Goal: Task Accomplishment & Management: Manage account settings

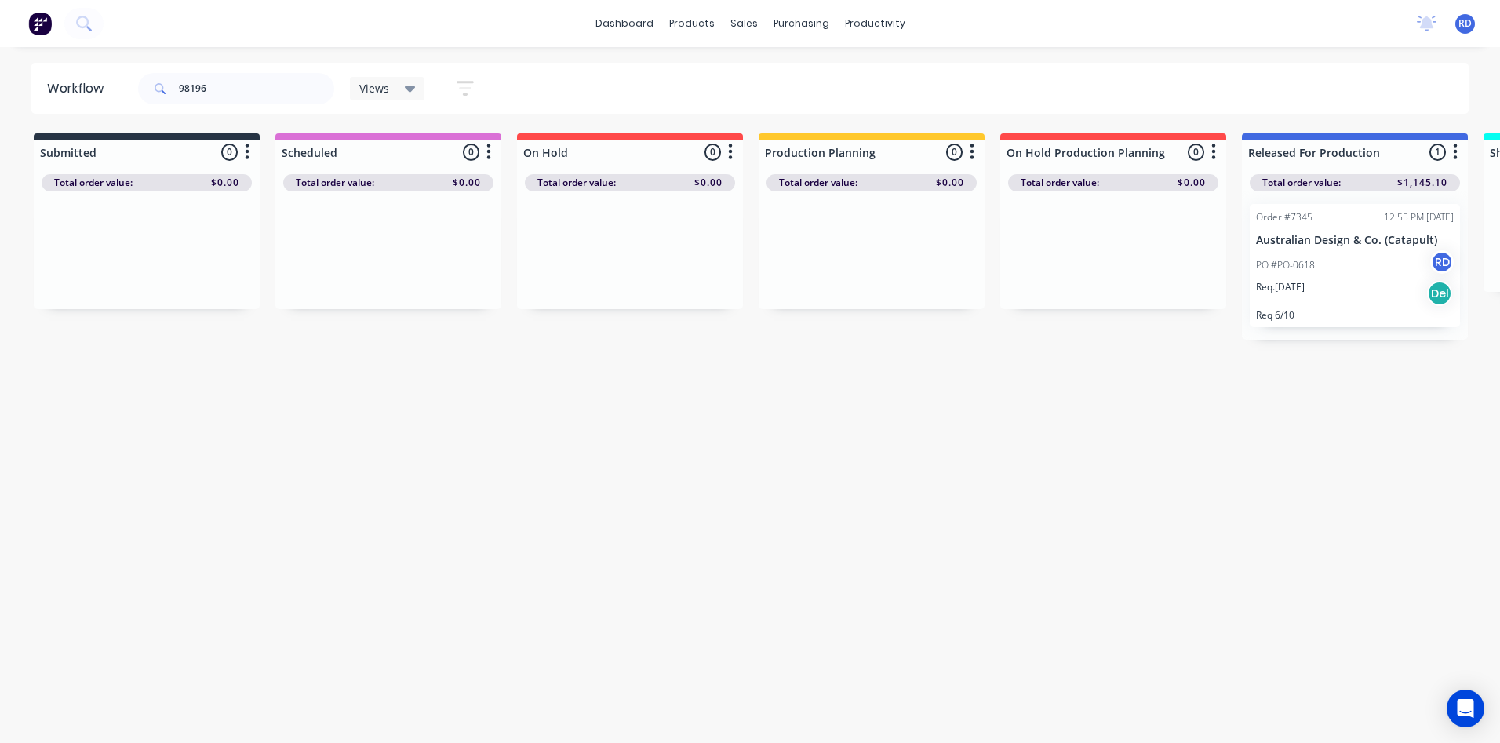
scroll to position [0, 125]
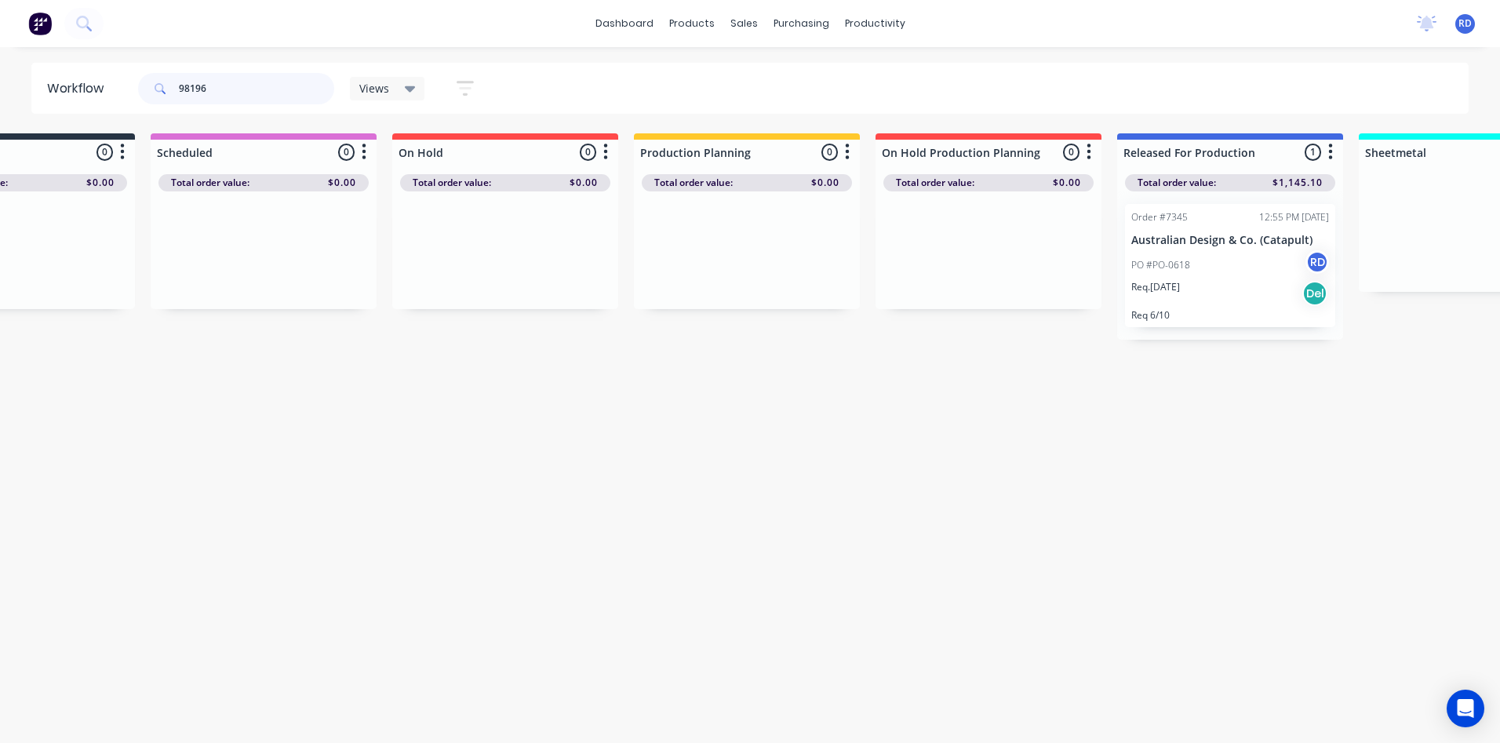
drag, startPoint x: 158, startPoint y: 96, endPoint x: 133, endPoint y: 93, distance: 25.2
click at [131, 96] on header "Workflow 98196 Views Save new view None (Default) edit Delivery edit Production…" at bounding box center [750, 88] width 1438 height 51
type input "98808"
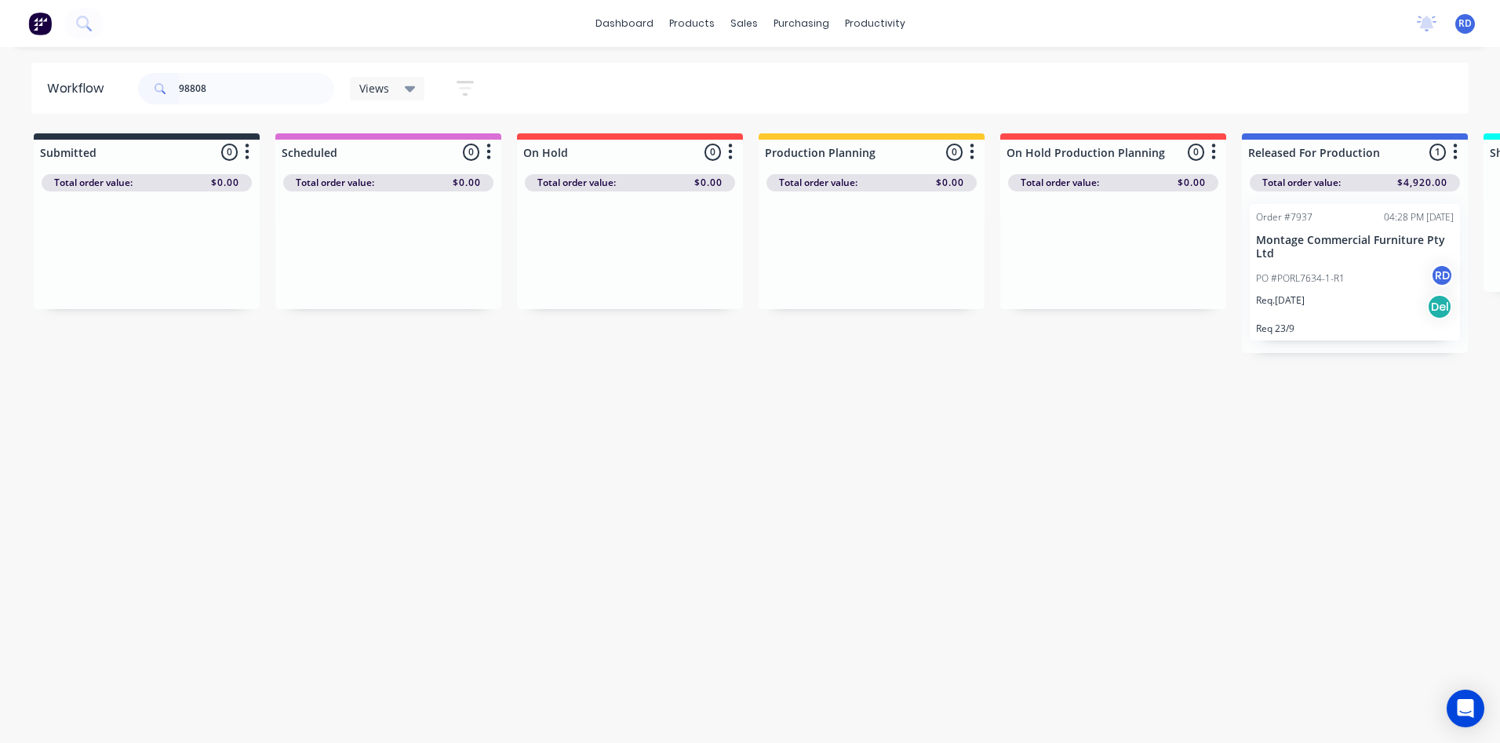
click at [1306, 266] on div "PO #PORL7634-1-R1 RD" at bounding box center [1355, 279] width 198 height 30
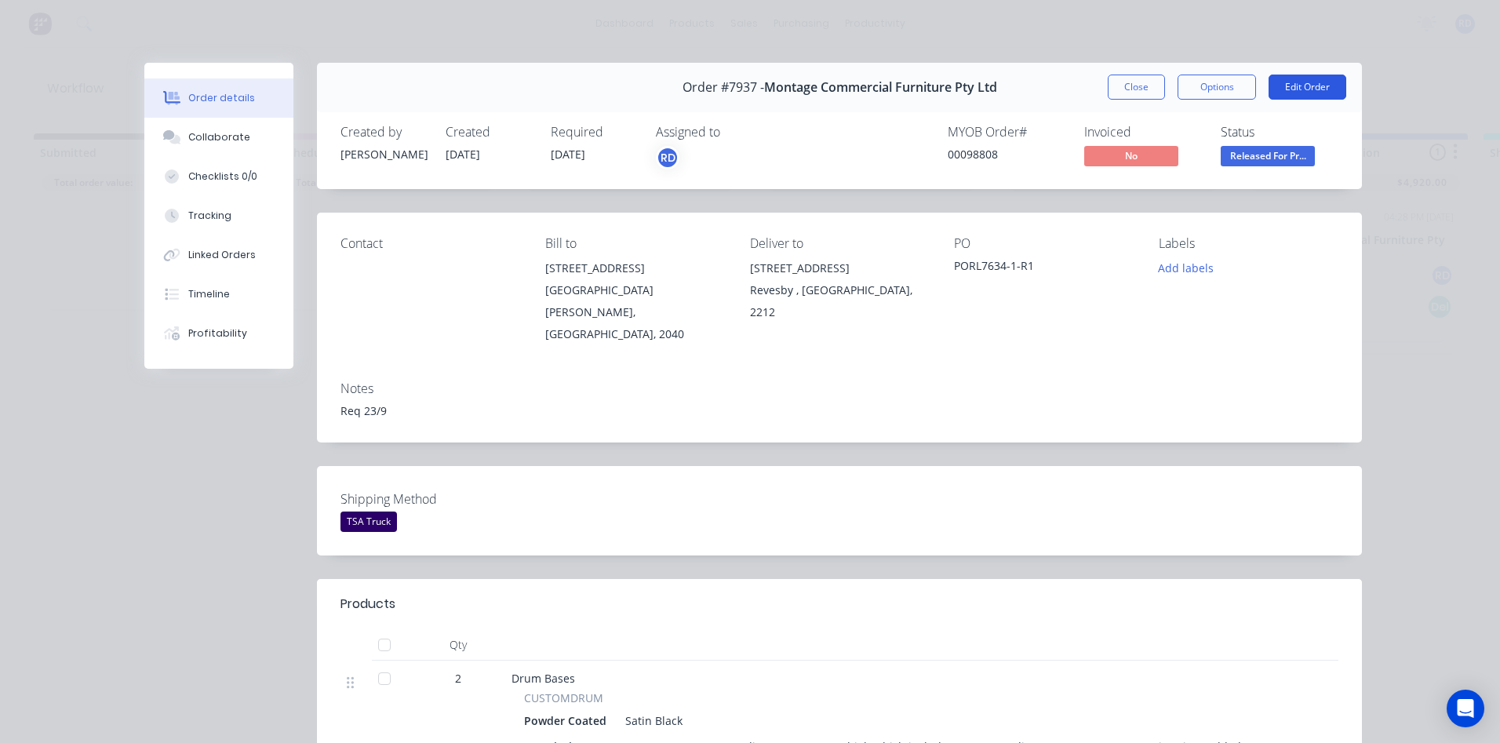
click at [1333, 93] on button "Edit Order" at bounding box center [1307, 87] width 78 height 25
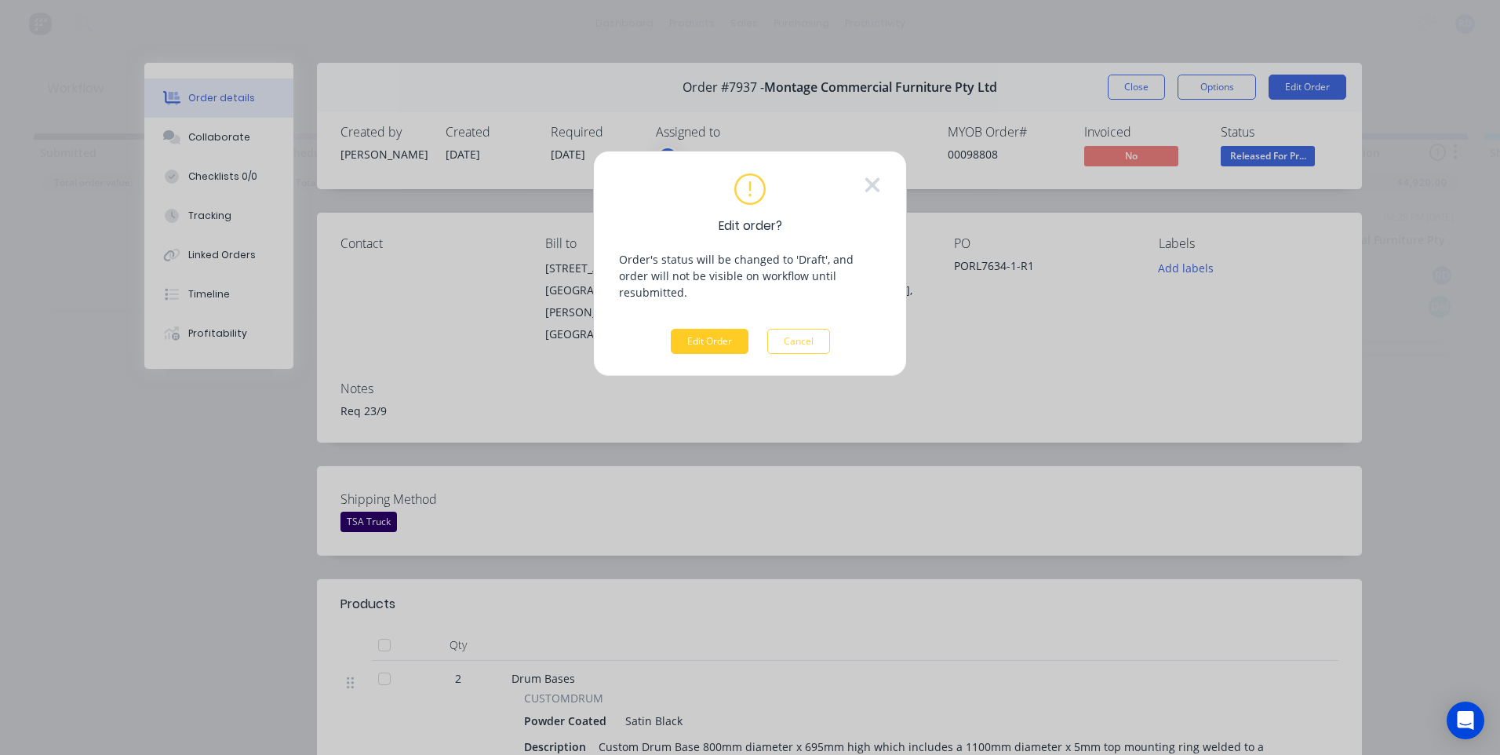
click at [697, 329] on button "Edit Order" at bounding box center [710, 341] width 78 height 25
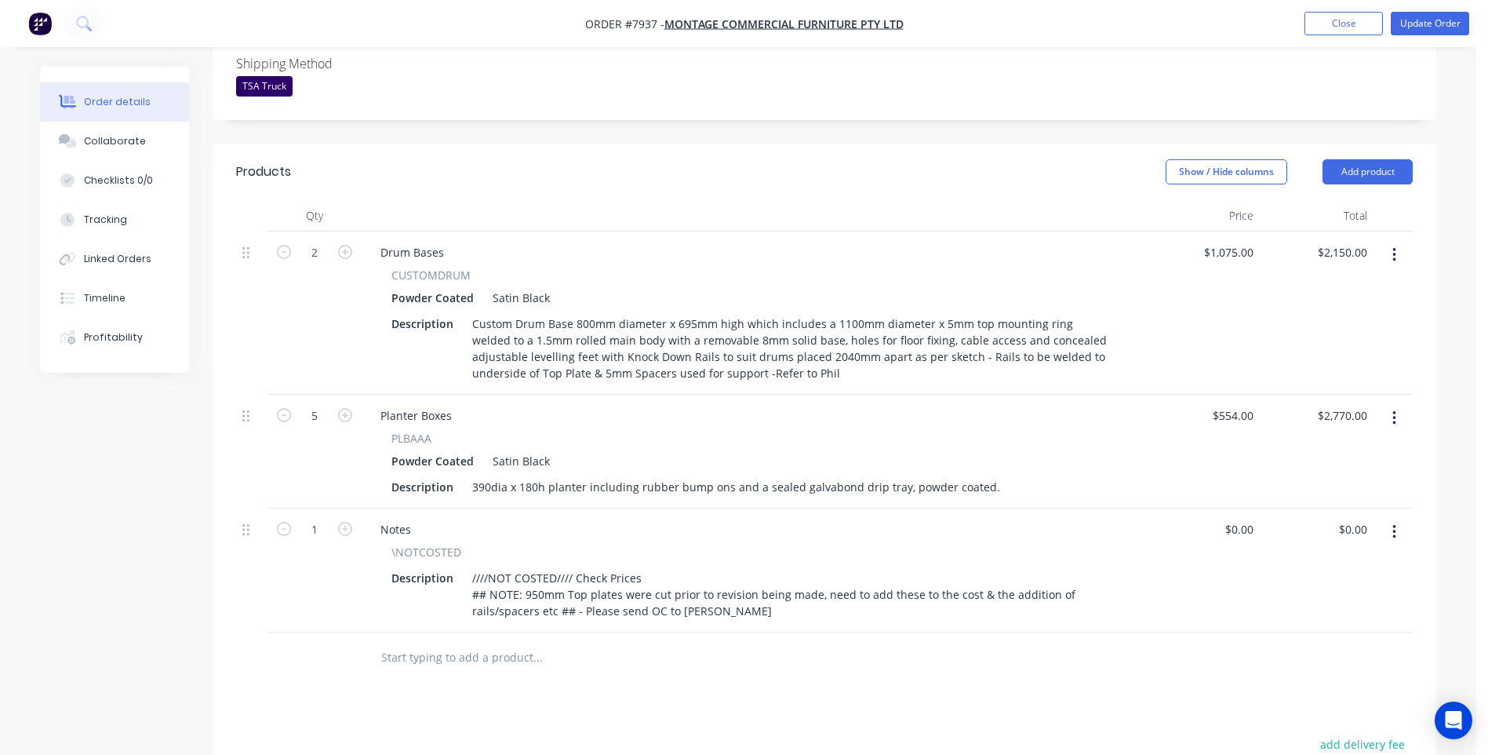
scroll to position [471, 0]
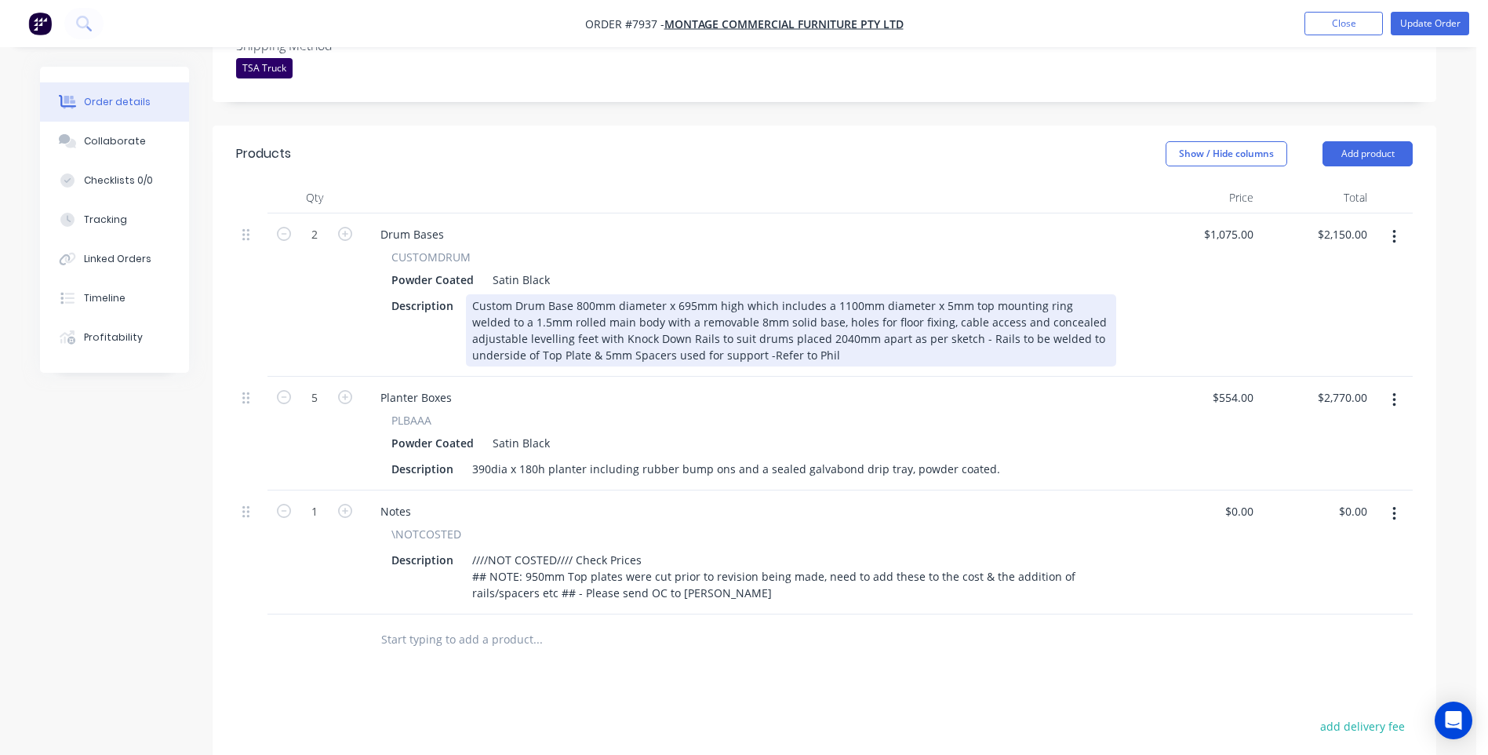
click at [514, 294] on div "Custom Drum Base 800mm diameter x 695mm high which includes a 1100mm diameter x…" at bounding box center [791, 330] width 650 height 72
click at [573, 294] on div "Custom Drum Base 800mm diameter x 695mm high which includes a 1100mm diameter x…" at bounding box center [791, 330] width 650 height 72
click at [616, 294] on div "Custom Drum Base Ø800mm diameter x 695mm high which includes a 1100mm diameter …" at bounding box center [791, 330] width 650 height 72
drag, startPoint x: 671, startPoint y: 262, endPoint x: 623, endPoint y: 264, distance: 47.9
click at [623, 294] on div "Custom Drum Base Ø800mm diameter x 695mm high which includes a 1100mm diameter …" at bounding box center [791, 330] width 650 height 72
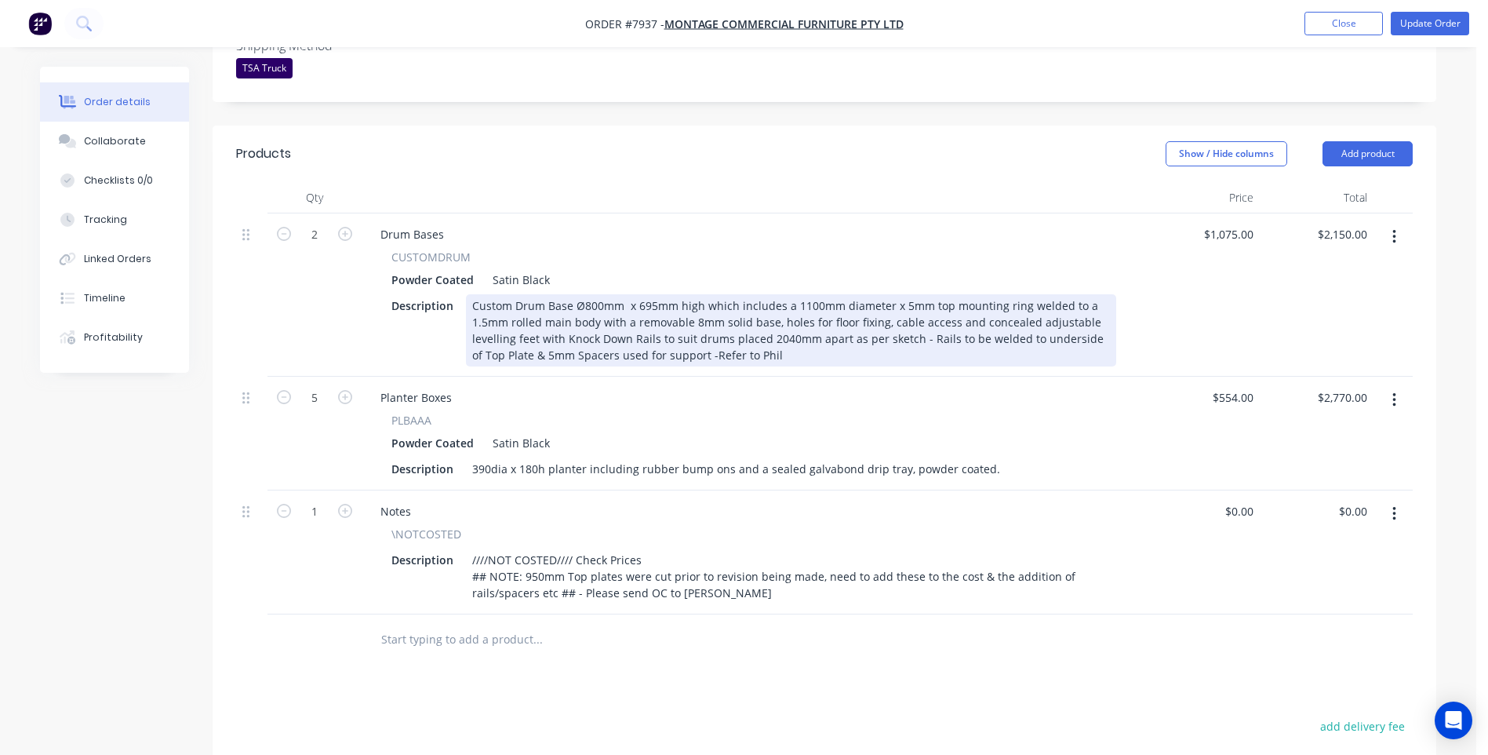
click at [573, 294] on div "Custom Drum Base Ø800mm x 695mm high which includes a 1100mm diameter x 5mm top…" at bounding box center [791, 330] width 650 height 72
drag, startPoint x: 834, startPoint y: 260, endPoint x: 825, endPoint y: 263, distance: 8.9
click at [825, 294] on div "Custom Drum Base Set of 2: Ø800mm x 695mm high which includes a 1100mm diameter…" at bounding box center [791, 330] width 650 height 72
drag, startPoint x: 881, startPoint y: 262, endPoint x: 931, endPoint y: 261, distance: 50.2
click at [931, 294] on div "Custom Drum Base Set of 2: Ø800mm x 695mm high which includes Ø1100mm diameter …" at bounding box center [791, 330] width 650 height 72
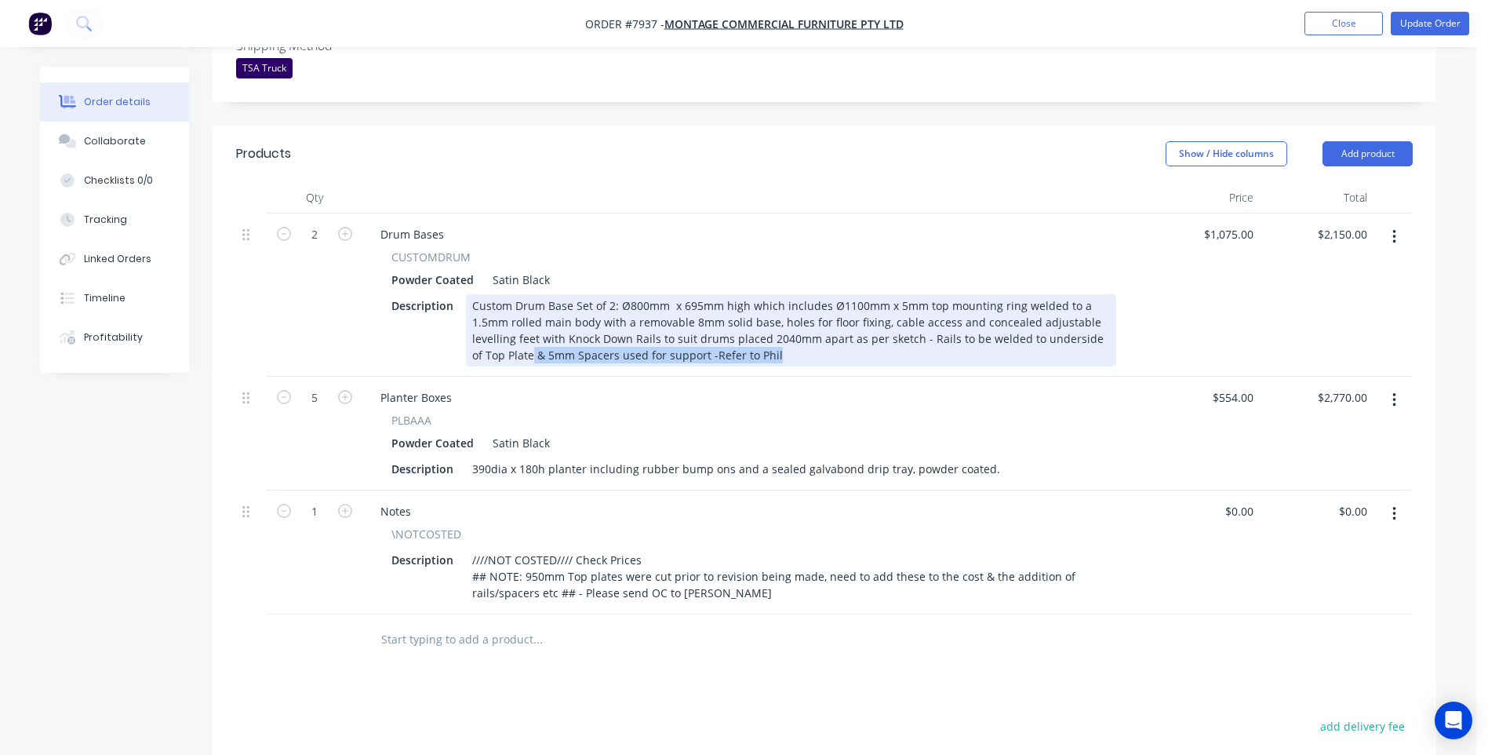
drag, startPoint x: 519, startPoint y: 310, endPoint x: 785, endPoint y: 310, distance: 265.9
click at [785, 310] on div "Custom Drum Base Set of 2: Ø800mm x 695mm high which includes Ø1100mm x 5mm top…" at bounding box center [791, 330] width 650 height 72
click at [477, 312] on div "Custom Drum Base Set of 2: Ø800mm x 695mm high which includes Ø1100mm x 5mm top…" at bounding box center [791, 330] width 650 height 72
click at [821, 294] on div "Custom Drum Base Set of 2: Ø800mm x 695mm high which includes Ø1100mm x 5mm top…" at bounding box center [791, 330] width 650 height 72
click at [1006, 294] on div "Custom Drum Base Set of 2: Ø800mm x 695mm high which include Ø1100mm x 5mm top …" at bounding box center [791, 330] width 650 height 72
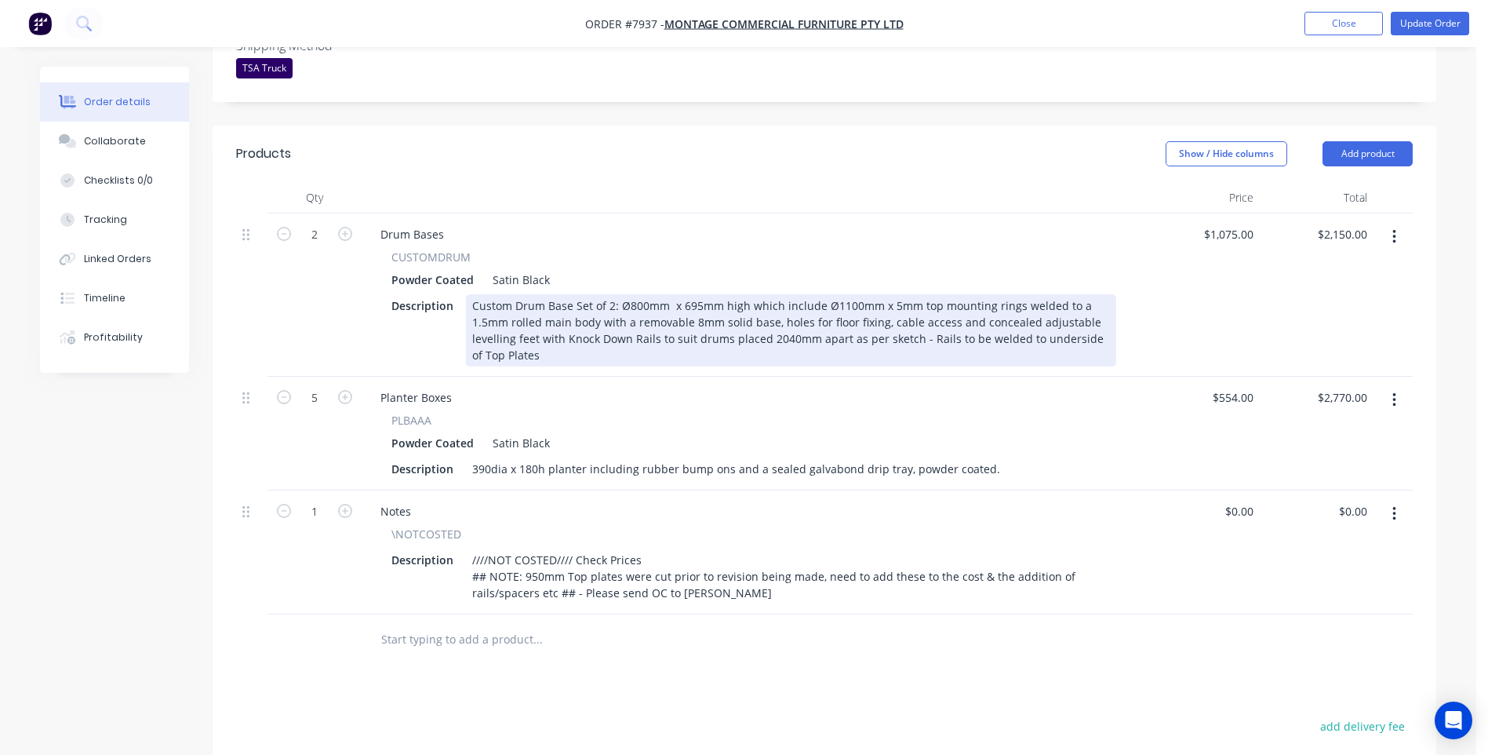
click at [1074, 294] on div "Custom Drum Base Set of 2: Ø800mm x 695mm high which include Ø1100mm x 5mm top …" at bounding box center [791, 330] width 650 height 72
click at [559, 294] on div "Custom Drum Base Set of 2: Ø800mm x 695mm high which include Ø1100mm x 5mm top …" at bounding box center [791, 330] width 650 height 72
click at [557, 294] on div "Custom Drum Base Set of 2: Ø800mm x 695mm high which include Ø1100mm x 5mm top …" at bounding box center [791, 330] width 650 height 72
click at [975, 294] on div "Custom Drum Base Set of 2: Ø800mm x 695mm high which include Ø1100mm x 5mm top …" at bounding box center [791, 330] width 650 height 72
click at [557, 294] on div "Custom Drum Base Set of 2: Ø800mm x 695mm high which include Ø1100mm x 5mm top …" at bounding box center [791, 330] width 650 height 72
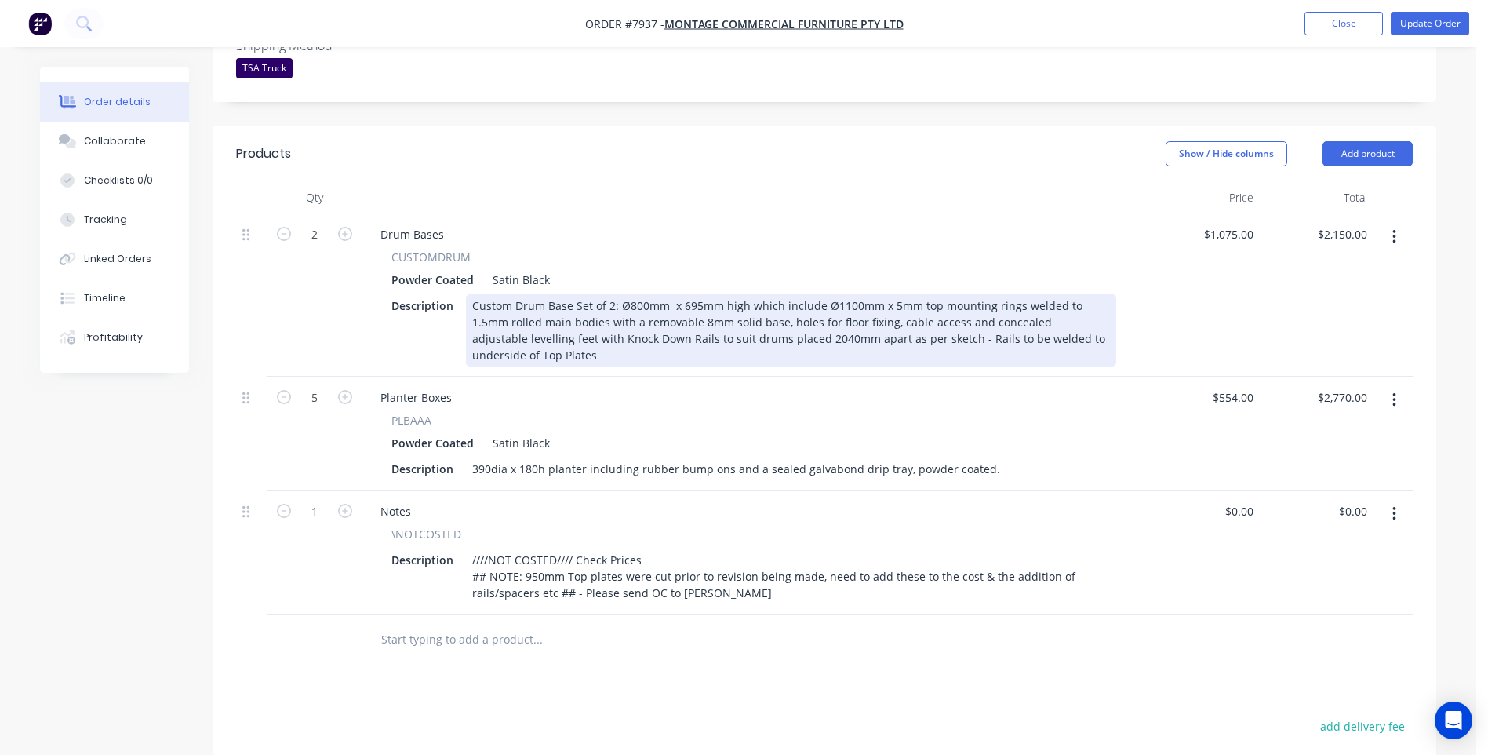
click at [741, 294] on div "Custom Drum Base Set of 2: Ø800mm x 695mm high which include Ø1100mm x 5mm top …" at bounding box center [791, 330] width 650 height 72
drag, startPoint x: 926, startPoint y: 291, endPoint x: 933, endPoint y: 311, distance: 20.8
click at [933, 311] on div "Drum Bases CUSTOMDRUM Powder Coated Satin Black Description Custom Drum Base Se…" at bounding box center [754, 294] width 784 height 163
click at [1070, 294] on div "Custom Drum Base Set of 2: Ø800mm x 695mm high which include Ø1100mm x 5mm top …" at bounding box center [791, 330] width 650 height 72
drag, startPoint x: 876, startPoint y: 294, endPoint x: 864, endPoint y: 295, distance: 12.6
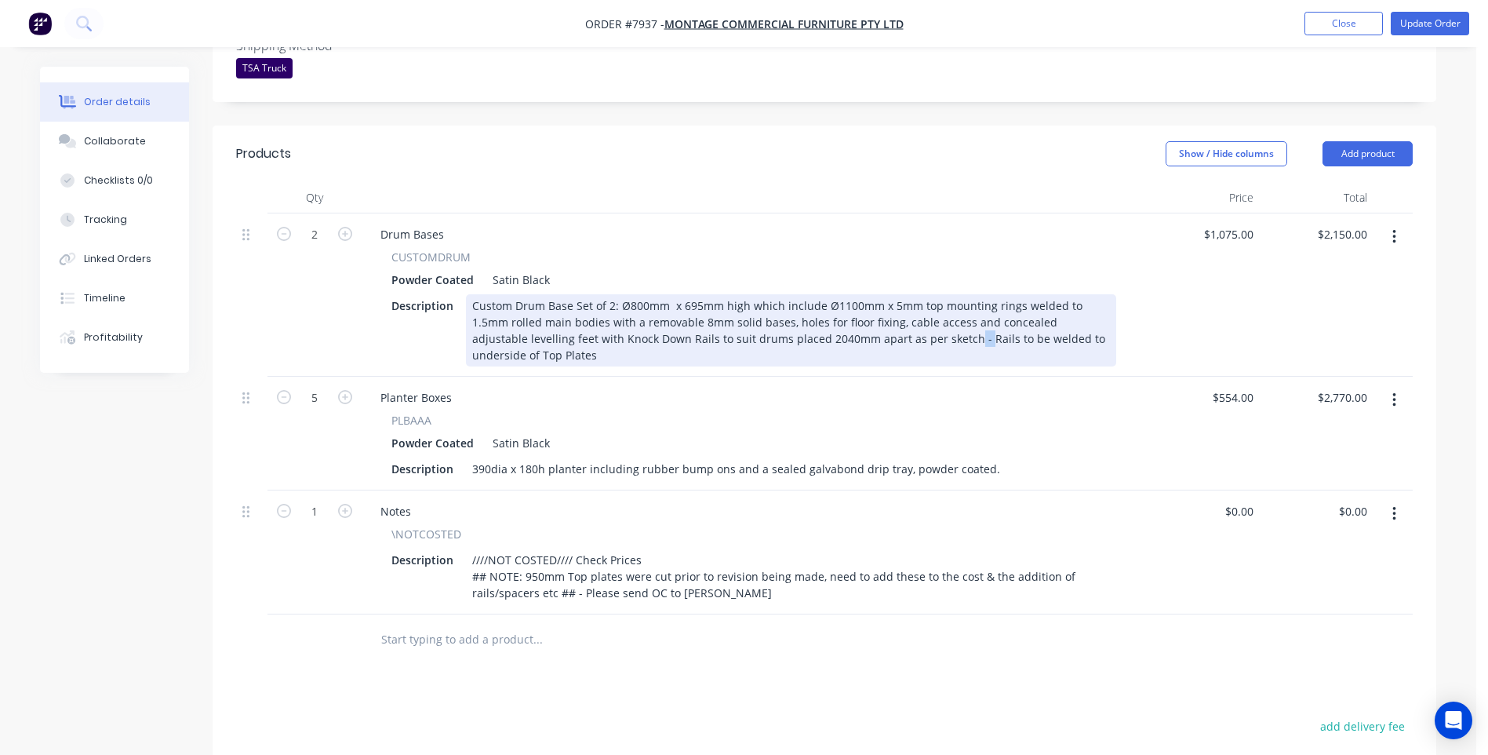
click at [864, 295] on div "Custom Drum Base Set of 2: Ø800mm x 695mm high which include Ø1100mm x 5mm top …" at bounding box center [791, 330] width 650 height 72
drag, startPoint x: 872, startPoint y: 295, endPoint x: 1114, endPoint y: 297, distance: 242.4
click at [1114, 297] on div "Custom Drum Base Set of 2: Ø800mm x 695mm high which include Ø1100mm x 5mm top …" at bounding box center [791, 330] width 650 height 72
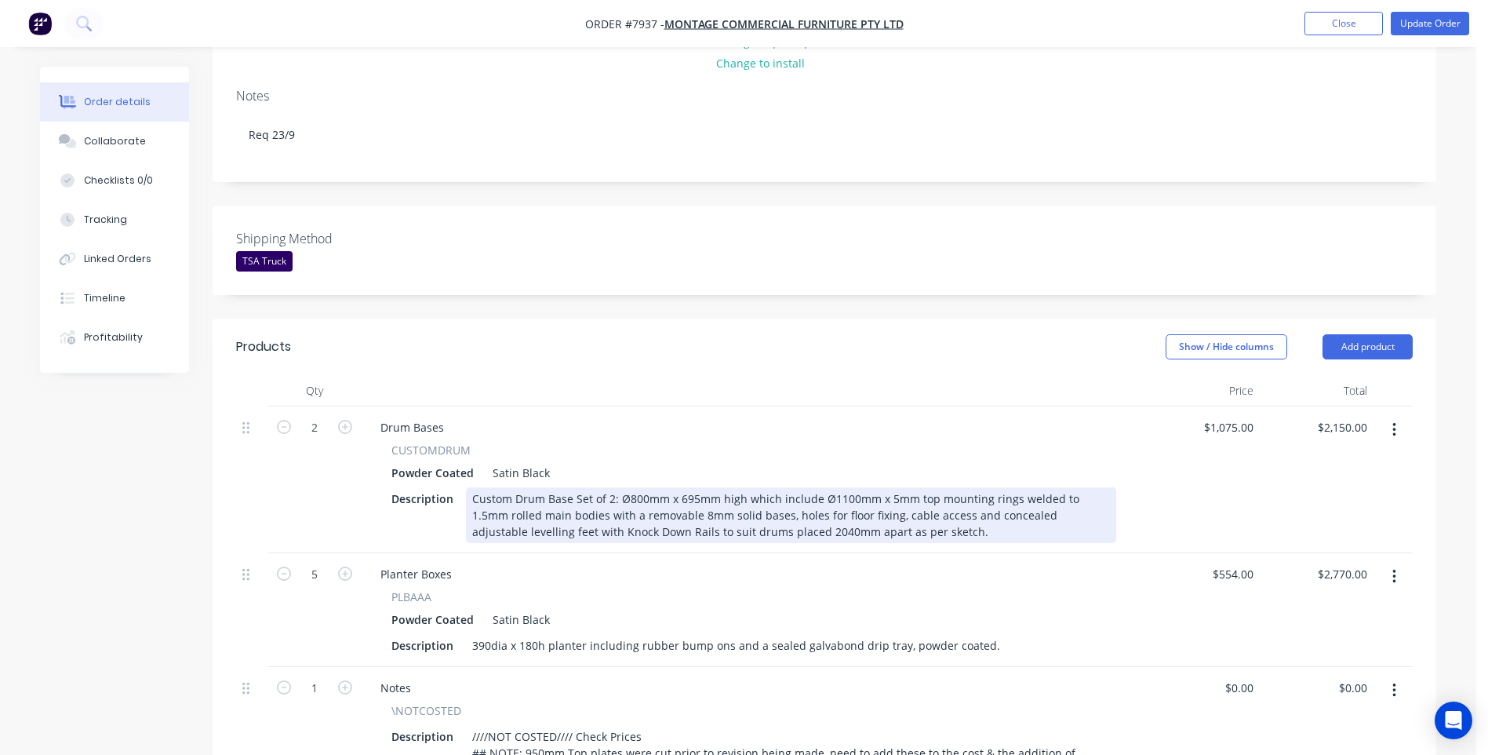
scroll to position [392, 0]
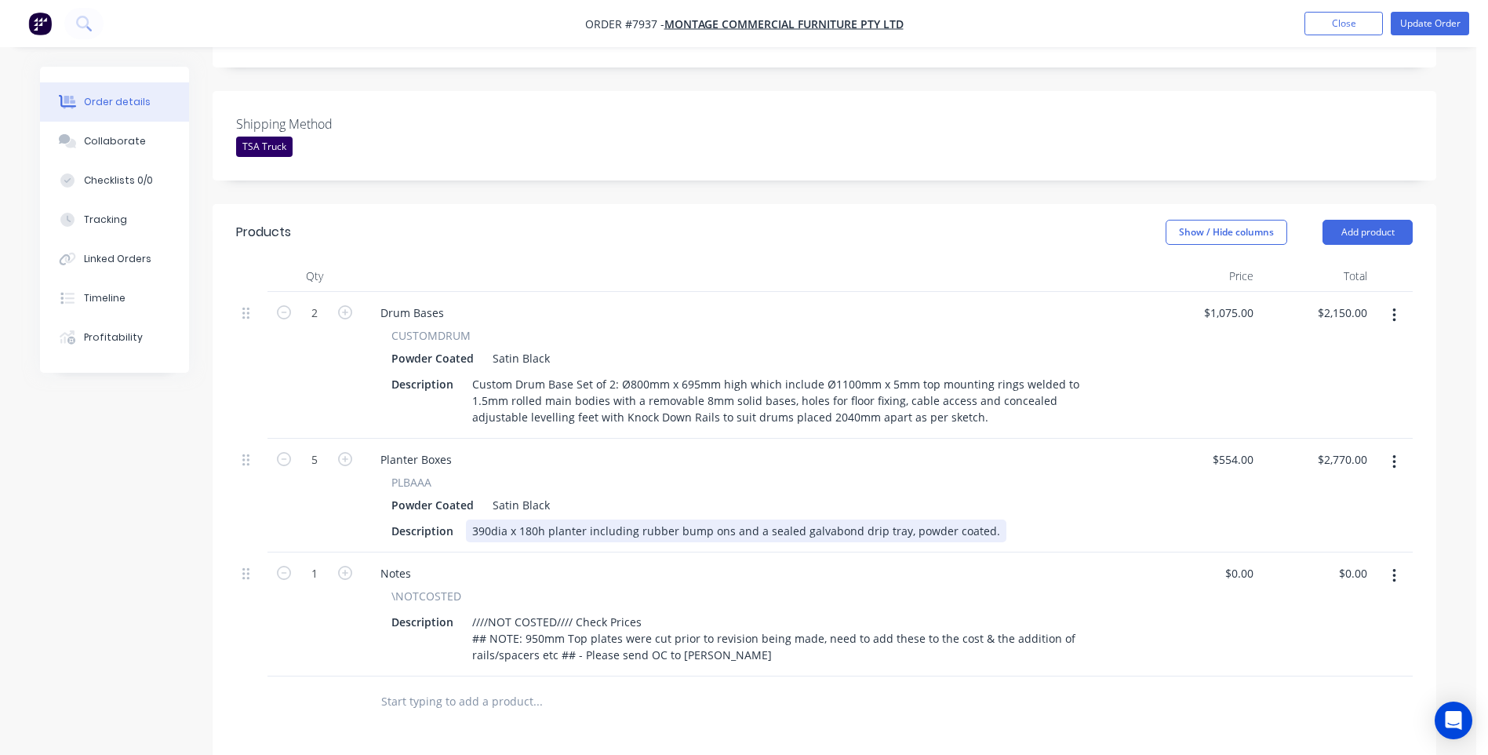
click at [471, 519] on div "390dia x 180h planter including rubber bump ons and a sealed galvabond drip tra…" at bounding box center [736, 530] width 540 height 23
click at [511, 519] on div "Ø390dia x 180h planter including rubber bump ons and a sealed galvabond drip tr…" at bounding box center [740, 530] width 549 height 23
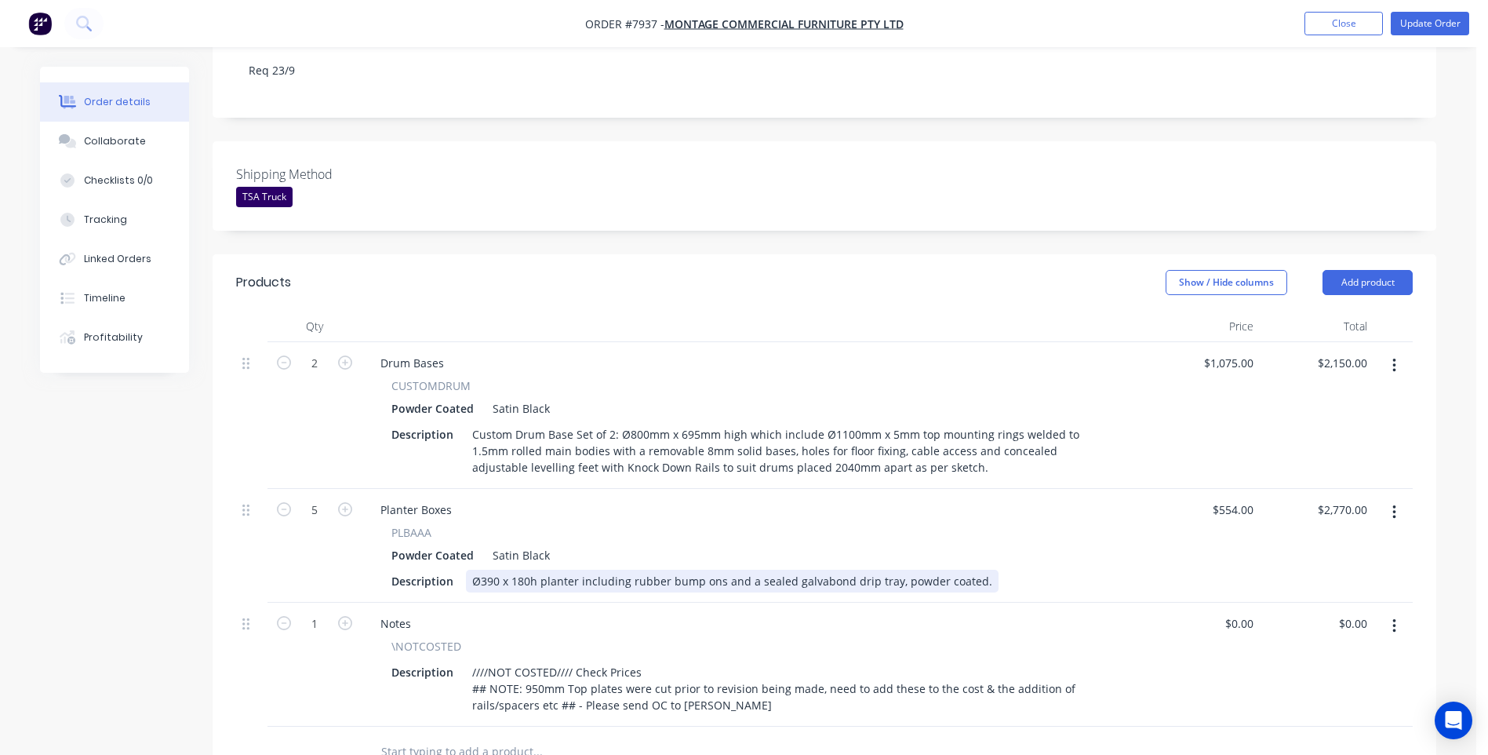
scroll to position [78, 0]
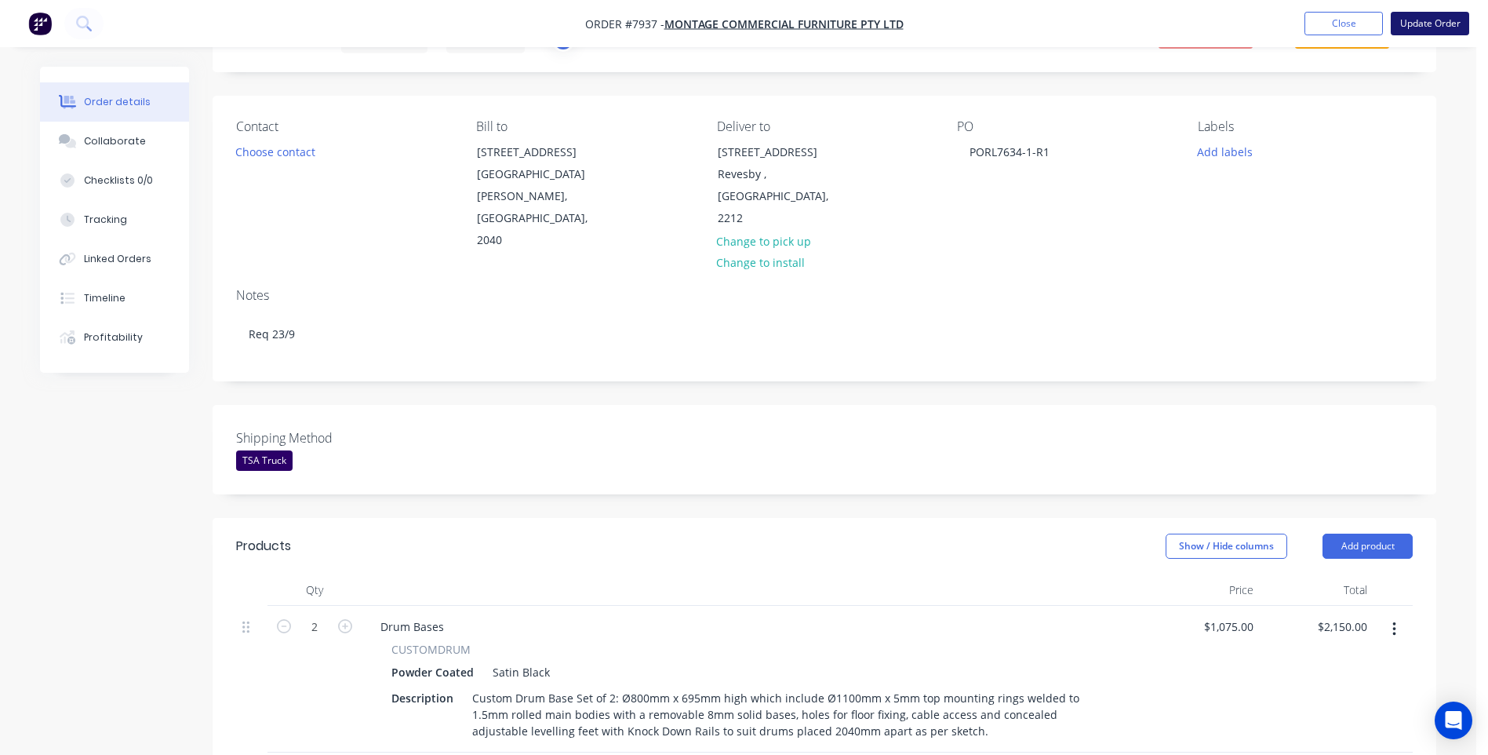
click at [1445, 31] on button "Update Order" at bounding box center [1430, 24] width 78 height 24
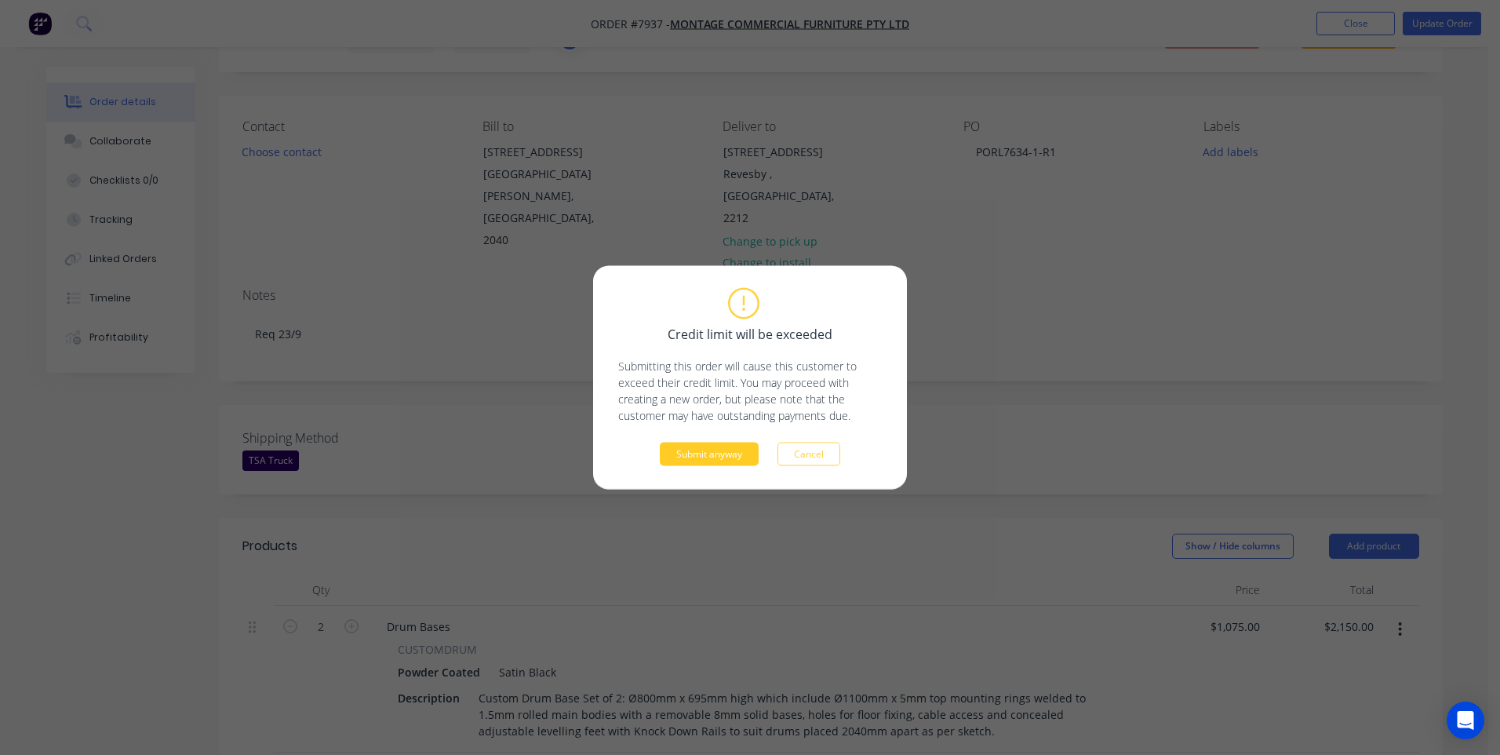
click at [719, 462] on button "Submit anyway" at bounding box center [709, 454] width 99 height 24
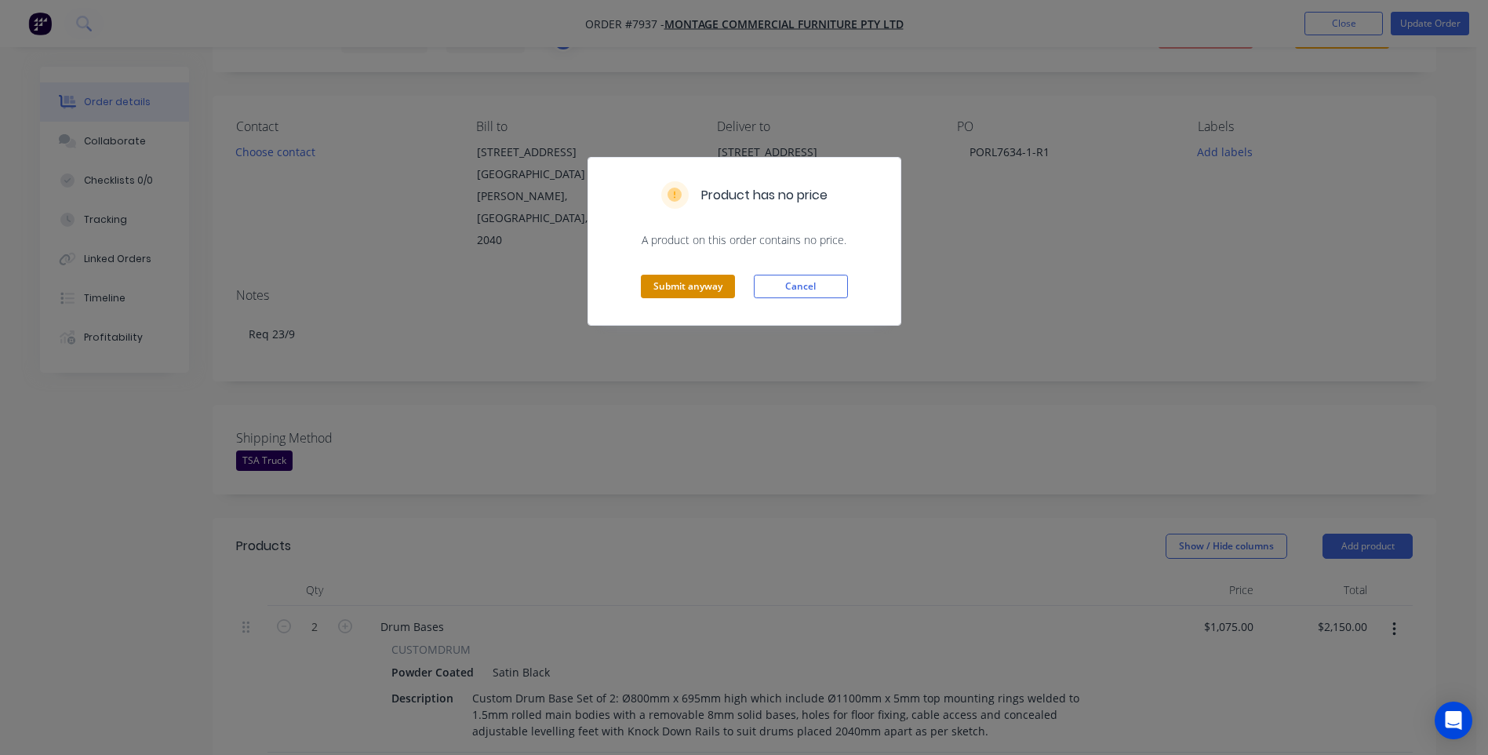
click at [675, 292] on button "Submit anyway" at bounding box center [688, 287] width 94 height 24
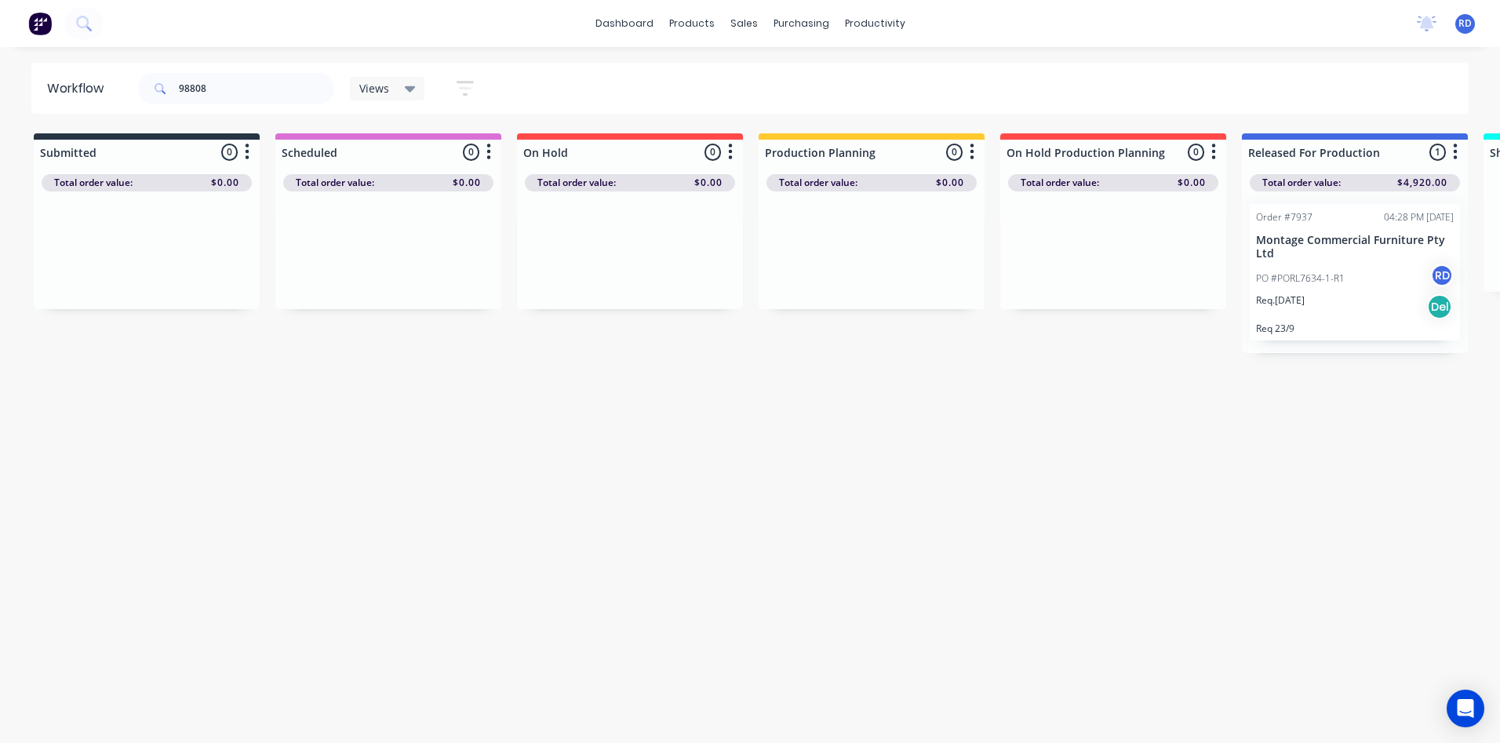
click at [1287, 271] on p "PO #PORL7634-1-R1" at bounding box center [1300, 278] width 89 height 14
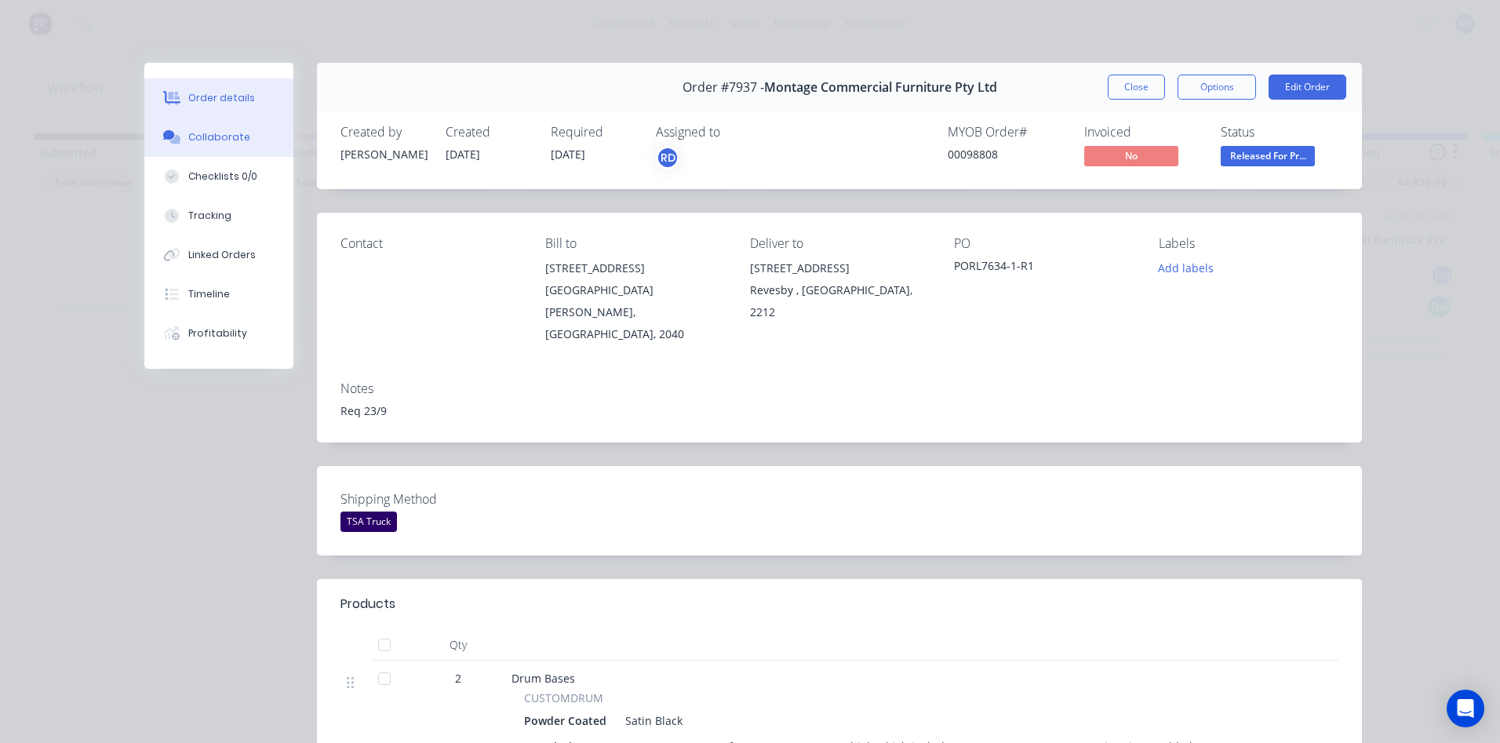
click at [222, 136] on div "Collaborate" at bounding box center [219, 137] width 62 height 14
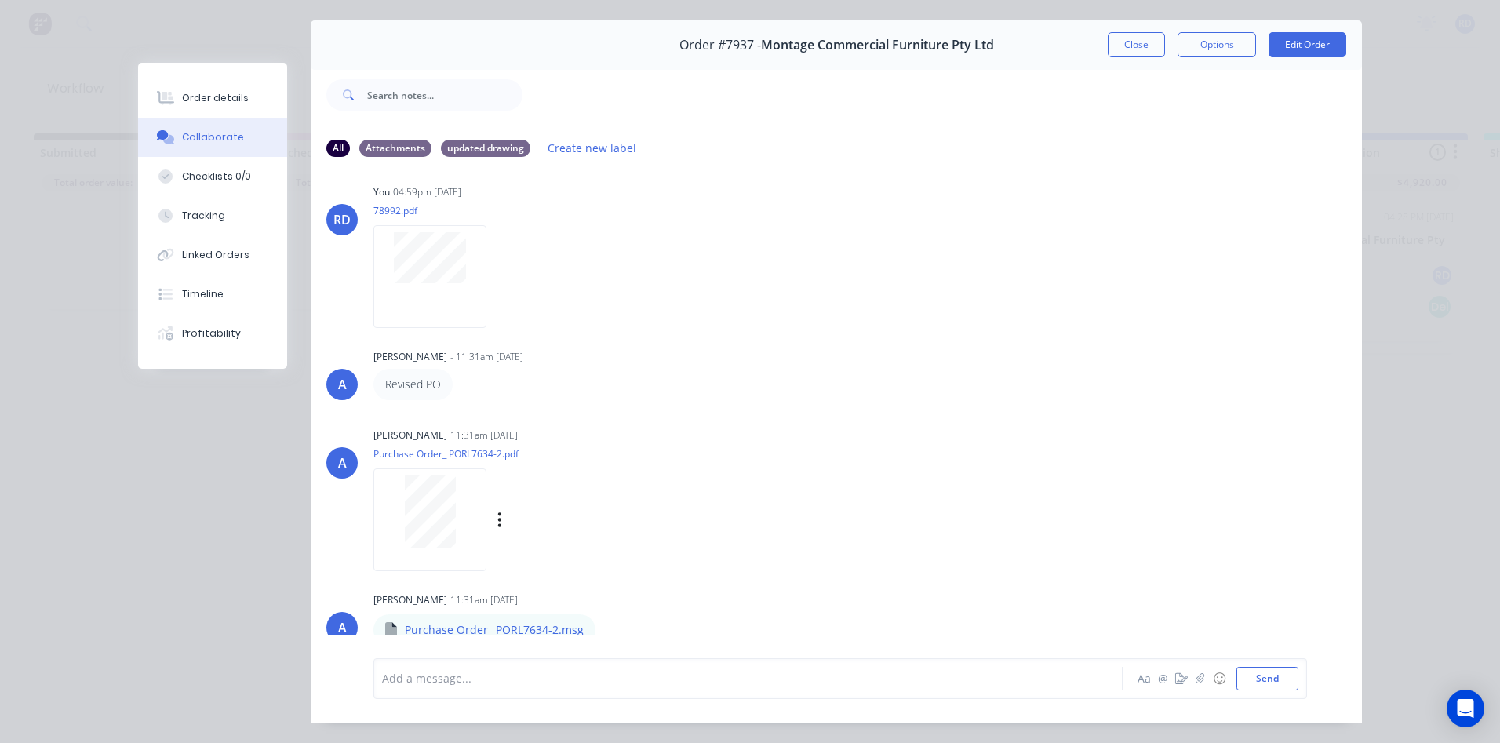
scroll to position [83, 0]
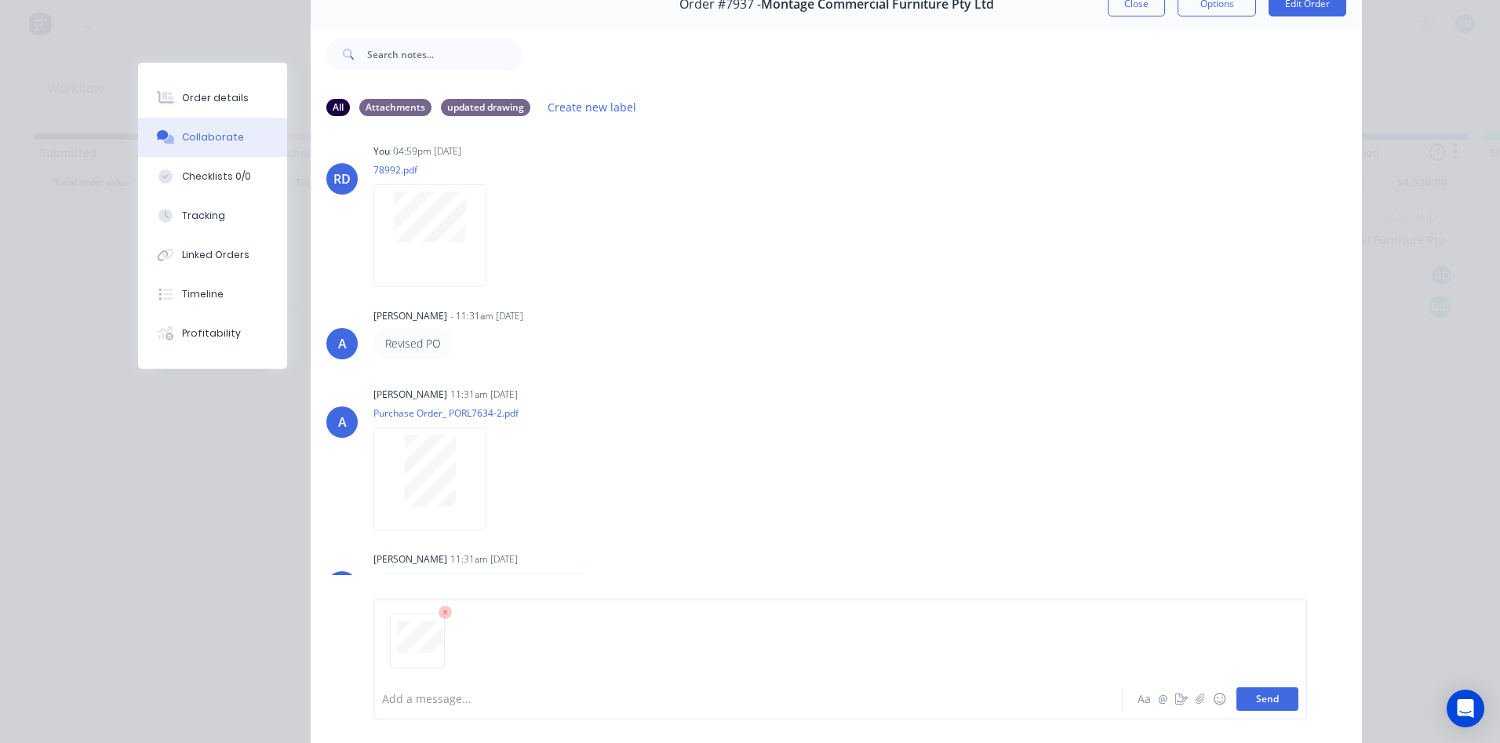
click at [1269, 706] on button "Send" at bounding box center [1267, 699] width 62 height 24
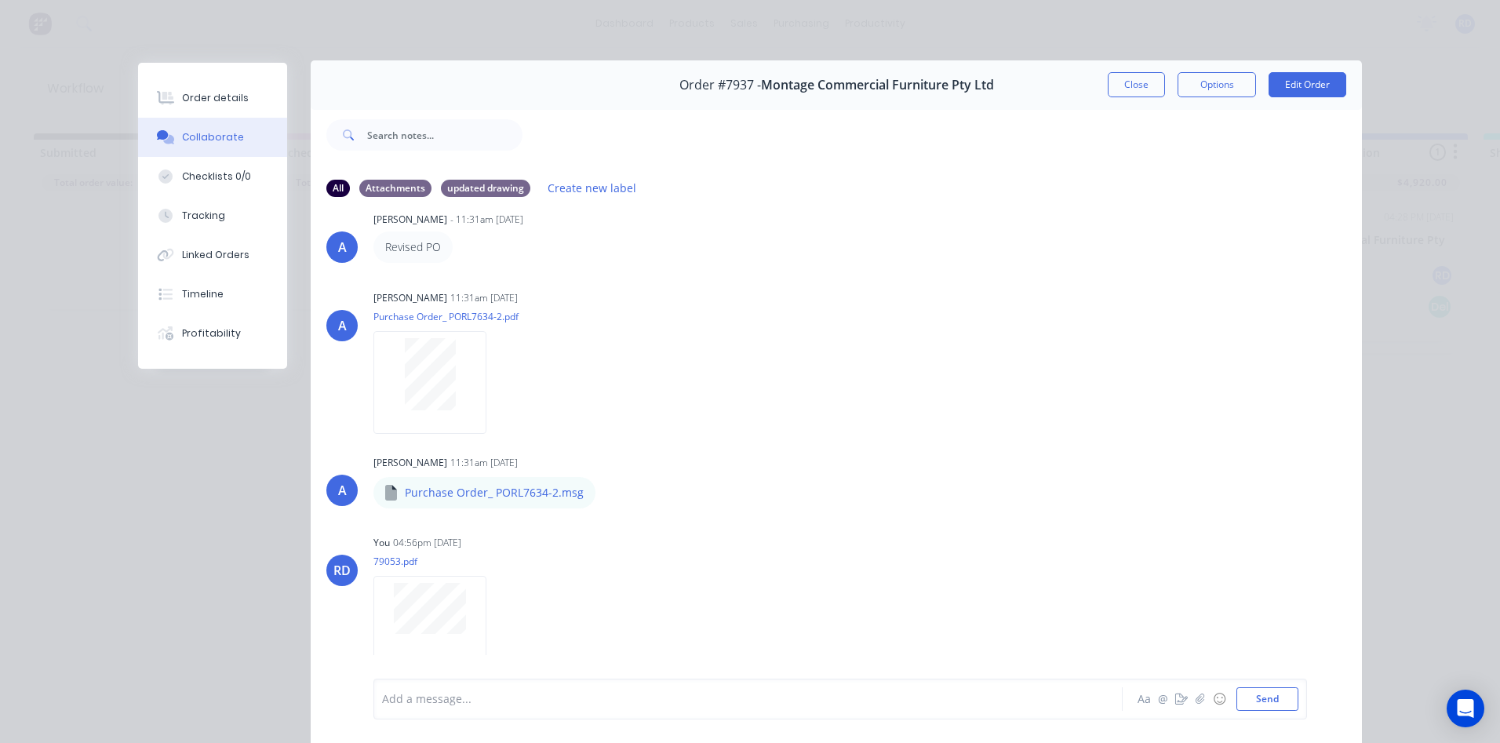
scroll to position [0, 0]
click at [1131, 84] on button "Close" at bounding box center [1136, 87] width 57 height 25
